Goal: Check status: Check status

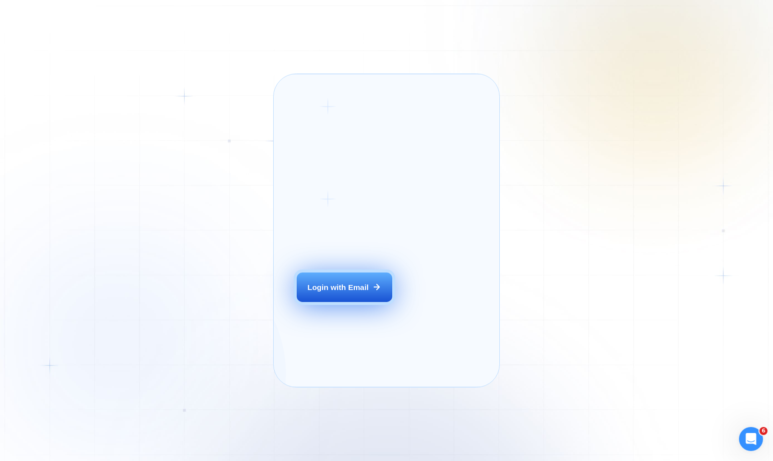
click at [361, 303] on button "Login with Email" at bounding box center [345, 288] width 96 height 30
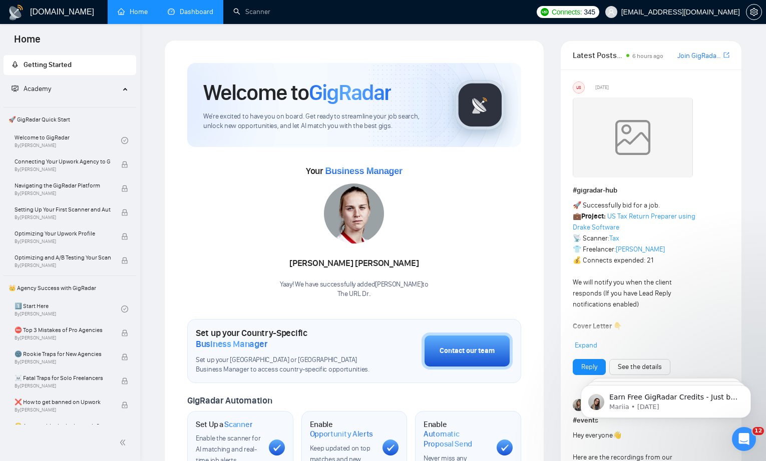
click at [193, 15] on link "Dashboard" at bounding box center [191, 12] width 46 height 9
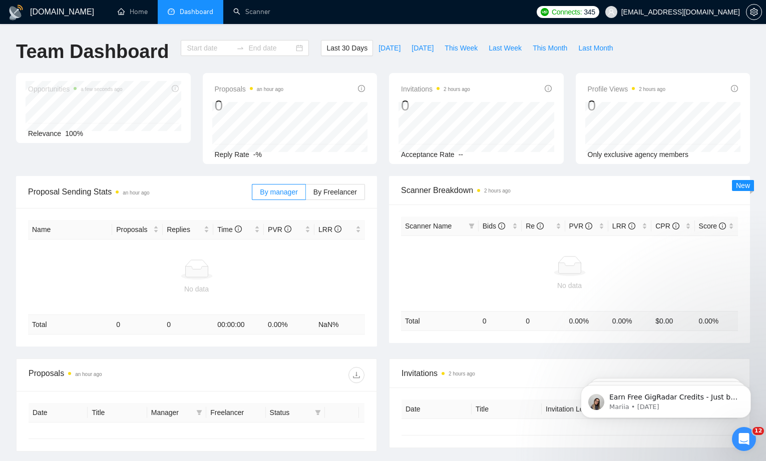
type input "[DATE]"
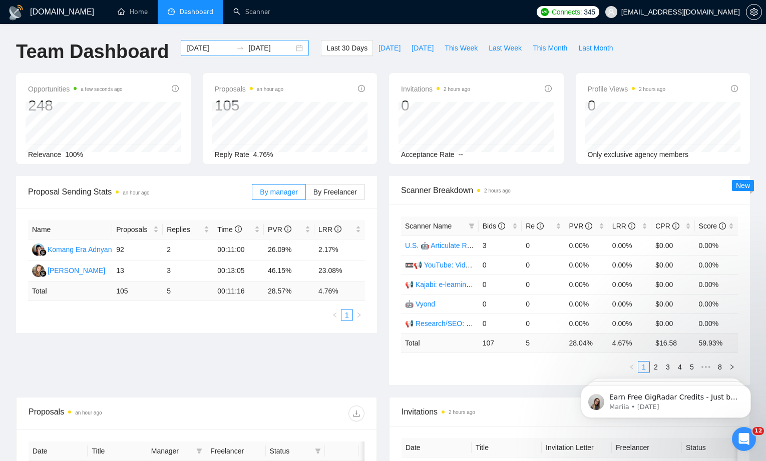
click at [188, 50] on input "[DATE]" at bounding box center [210, 48] width 46 height 11
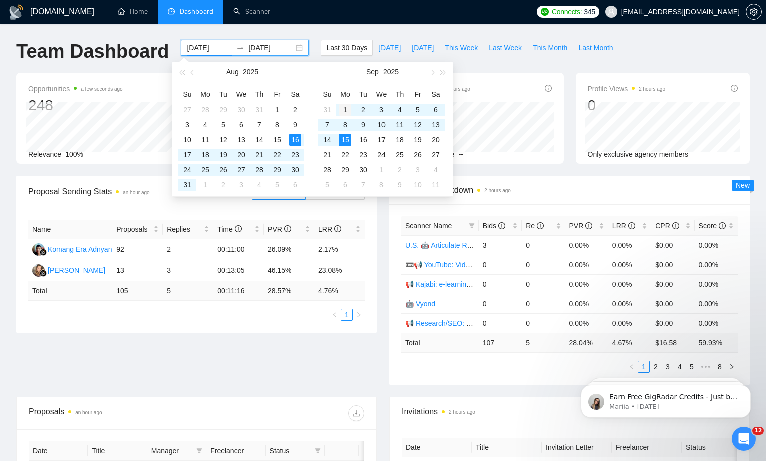
type input "[DATE]"
click at [346, 110] on div "1" at bounding box center [345, 110] width 12 height 12
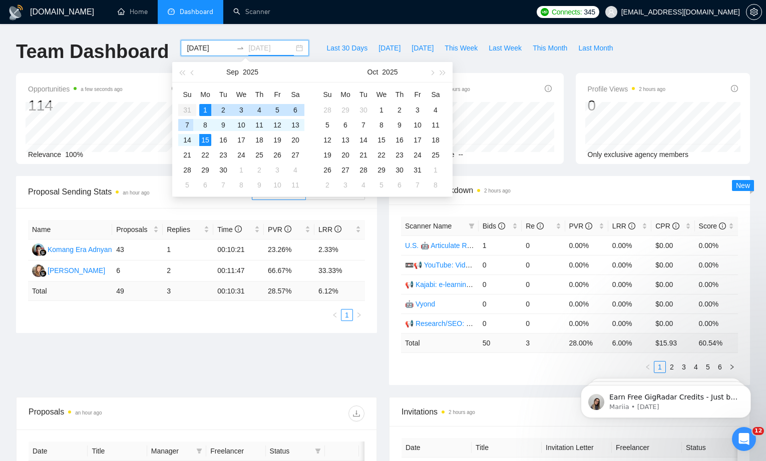
click at [188, 123] on div "7" at bounding box center [187, 125] width 12 height 12
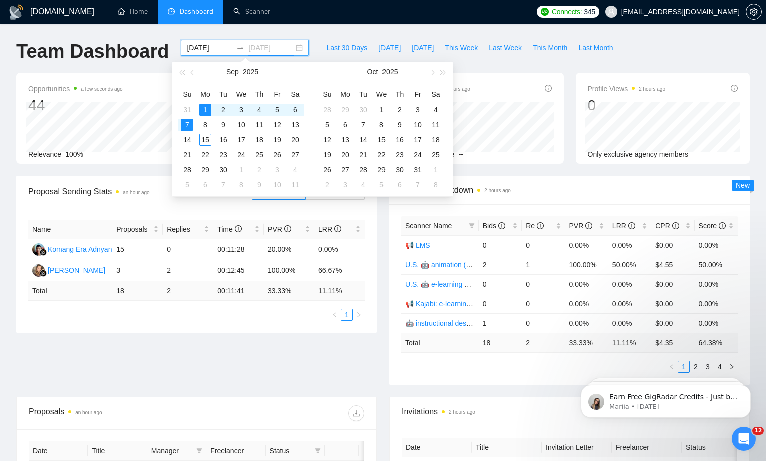
type input "[DATE]"
click at [199, 51] on input "[DATE]" at bounding box center [210, 48] width 46 height 11
click at [201, 129] on table "Su Mo Tu We Th Fr Sa 31 1 2 3 4 5 6 7 8 9 10 11 12 13 14 15 16 17 18 19 20 21 2…" at bounding box center [241, 140] width 126 height 106
click at [203, 126] on table "Su Mo Tu We Th Fr Sa 31 1 2 3 4 5 6 7 8 9 10 11 12 13 14 15 16 17 18 19 20 21 2…" at bounding box center [241, 140] width 126 height 106
click at [205, 124] on table "Su Mo Tu We Th Fr Sa 31 1 2 3 4 5 6 7 8 9 10 11 12 13 14 15 16 17 18 19 20 21 2…" at bounding box center [241, 140] width 126 height 106
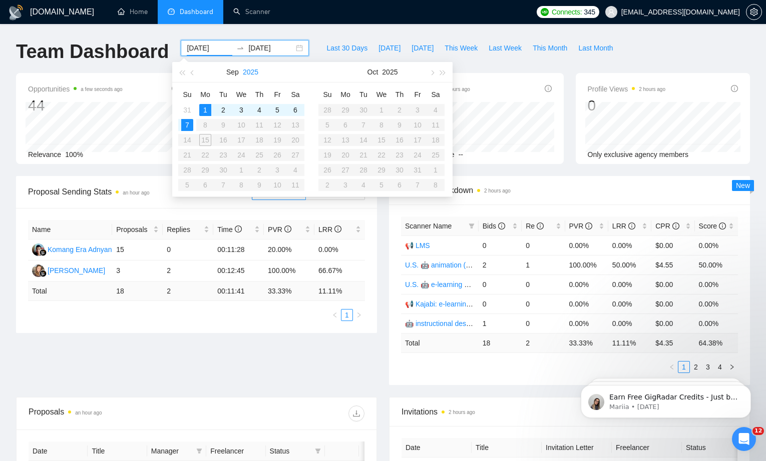
type input "[DATE]"
click at [259, 48] on input "[DATE]" at bounding box center [271, 48] width 46 height 11
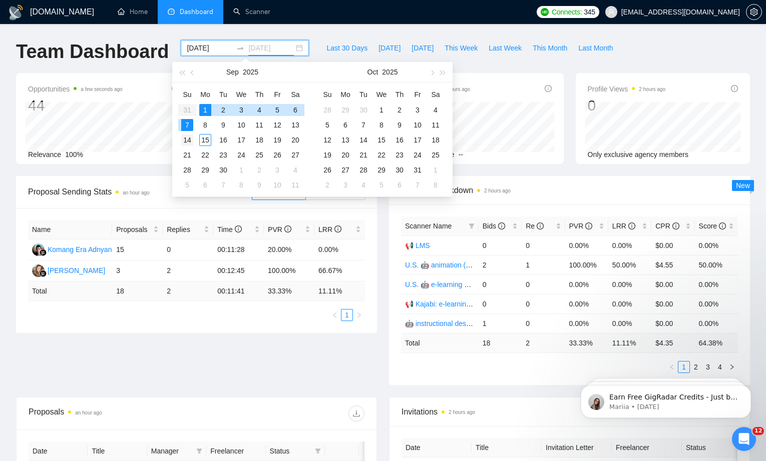
type input "[DATE]"
click at [188, 133] on td "14" at bounding box center [187, 140] width 18 height 15
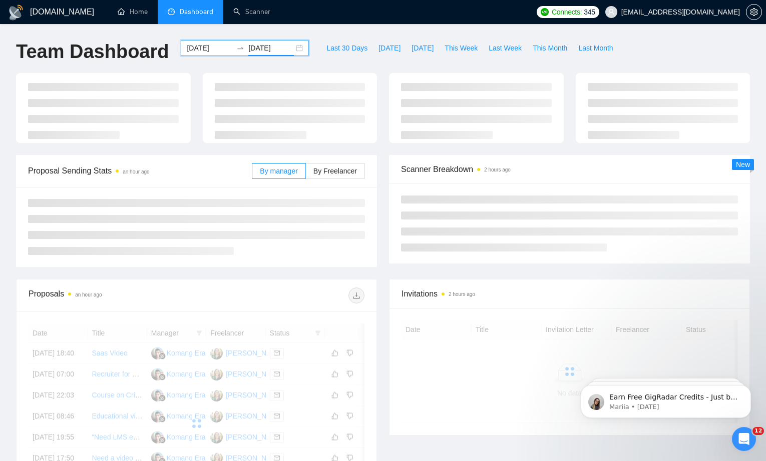
click at [193, 43] on input "[DATE]" at bounding box center [210, 48] width 46 height 11
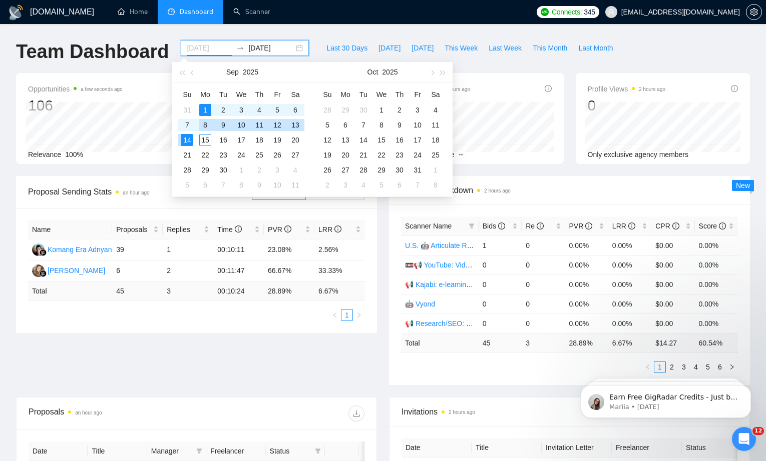
type input "[DATE]"
click at [209, 125] on div "8" at bounding box center [205, 125] width 12 height 12
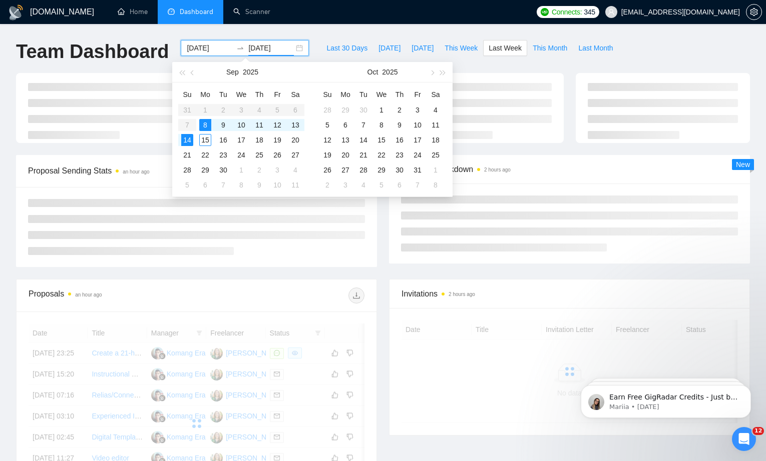
type input "[DATE]"
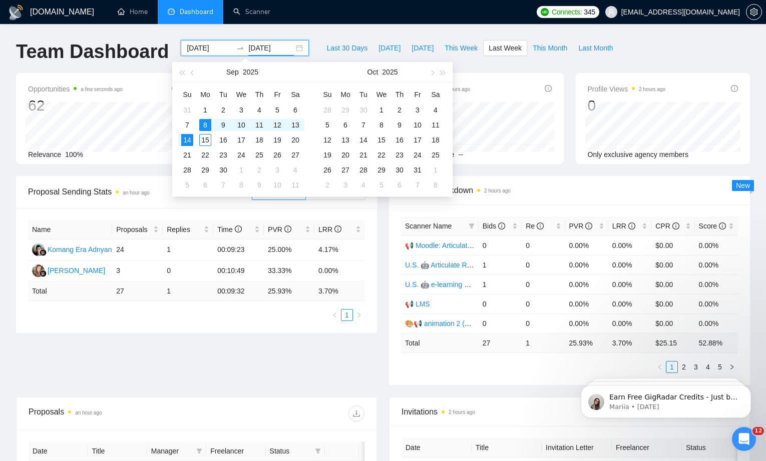
click at [254, 360] on div "Proposal Sending Stats an hour ago By manager By Freelancer Name Proposals Repl…" at bounding box center [383, 286] width 746 height 221
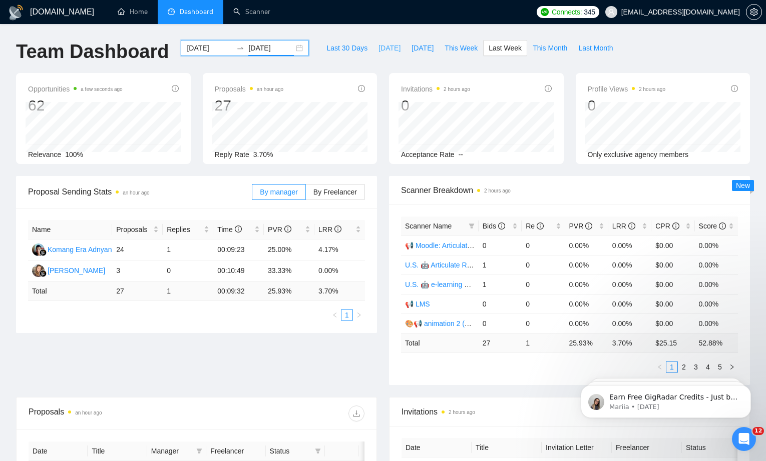
click at [380, 46] on span "[DATE]" at bounding box center [389, 48] width 22 height 11
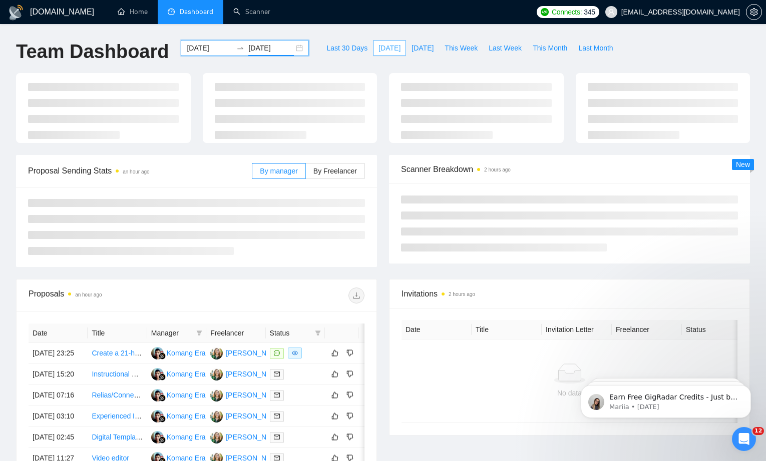
type input "[DATE]"
